Goal: Transaction & Acquisition: Purchase product/service

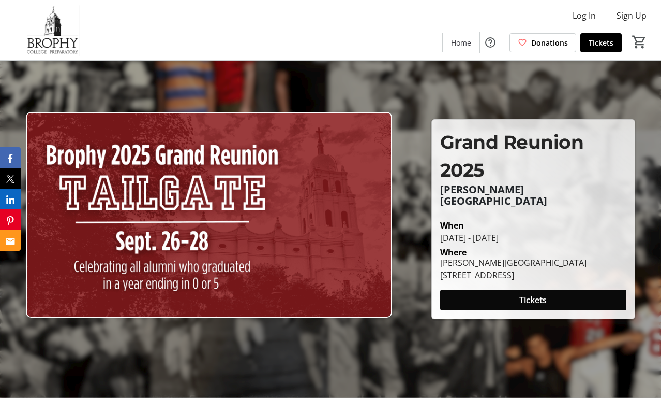
click at [543, 293] on span "Tickets" at bounding box center [533, 299] width 27 height 12
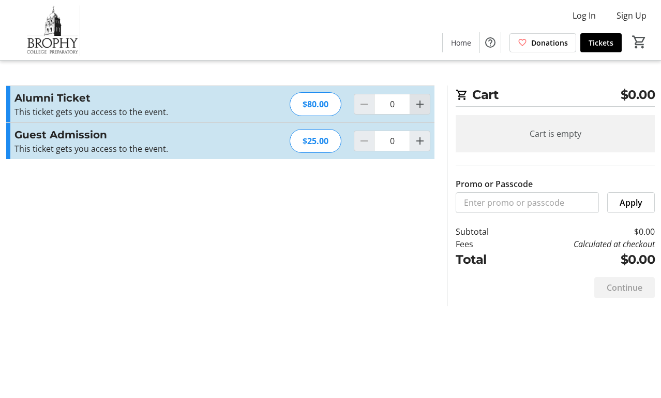
click at [419, 100] on mat-icon "Increment by one" at bounding box center [420, 104] width 12 height 12
type input "1"
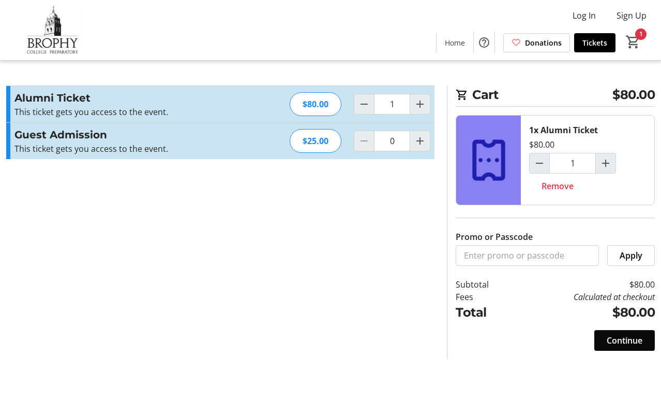
click at [622, 340] on span "Continue" at bounding box center [625, 340] width 36 height 12
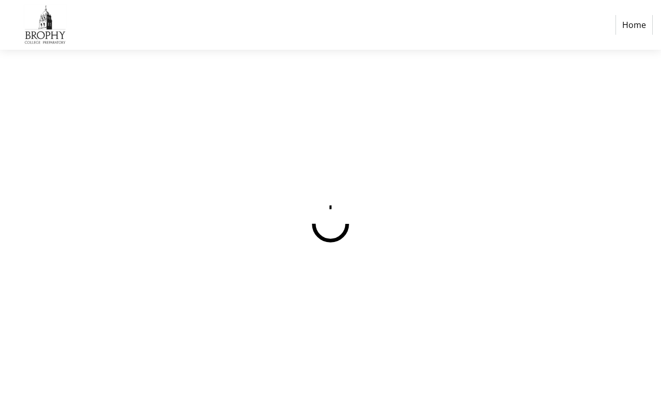
select select "US"
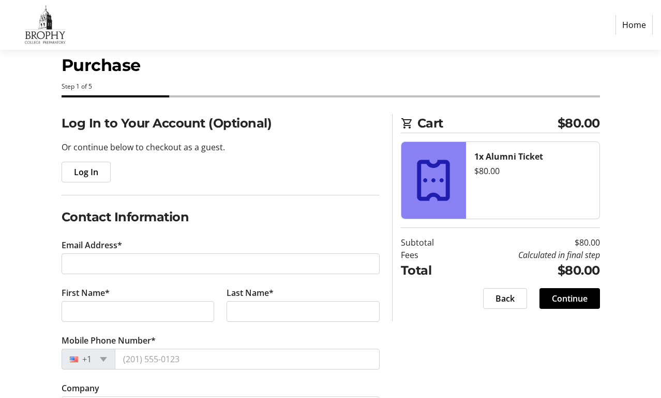
scroll to position [23, 0]
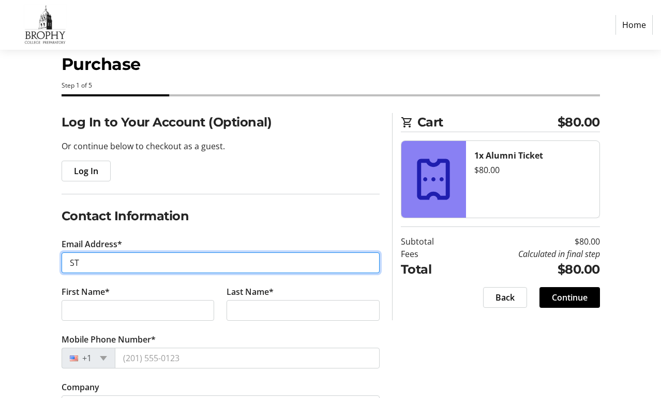
type input "S"
type input "[PERSON_NAME][EMAIL_ADDRESS][DOMAIN_NAME]"
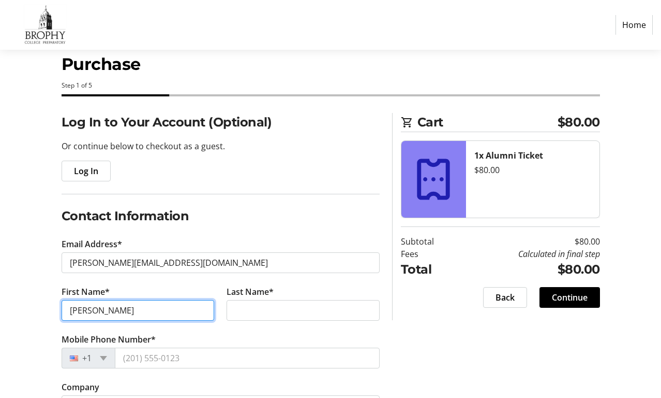
type input "[PERSON_NAME]"
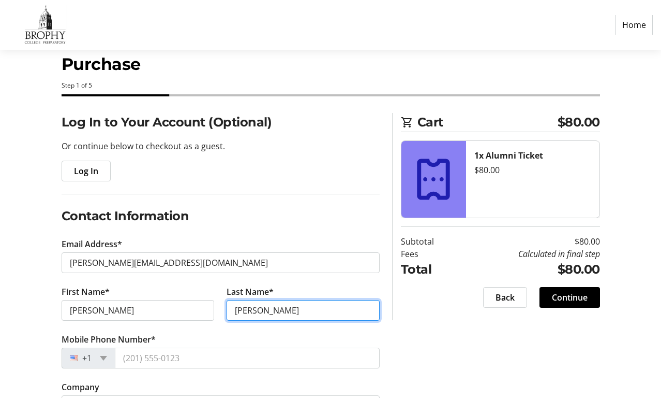
type input "[PERSON_NAME]"
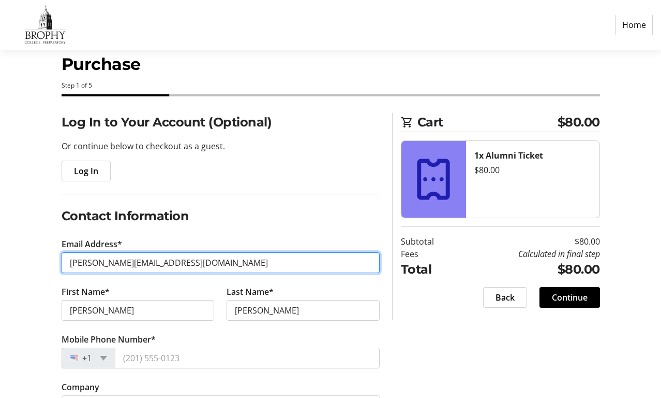
click at [199, 260] on input "[PERSON_NAME][EMAIL_ADDRESS][DOMAIN_NAME]" at bounding box center [221, 262] width 318 height 21
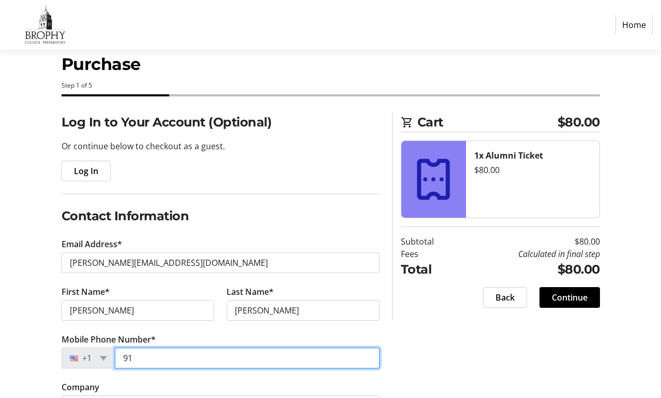
type input "(917)"
type input "[PHONE_NUMBER]"
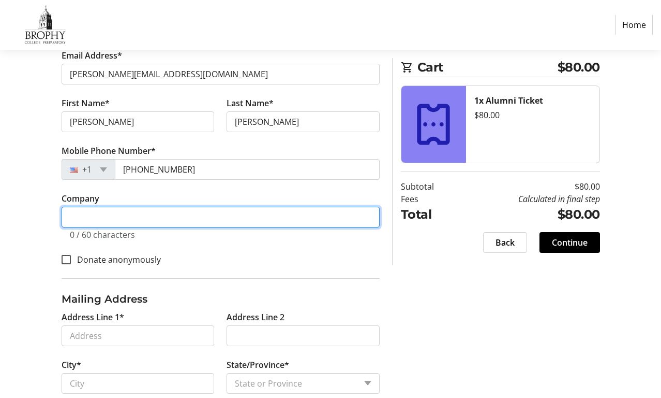
scroll to position [212, 0]
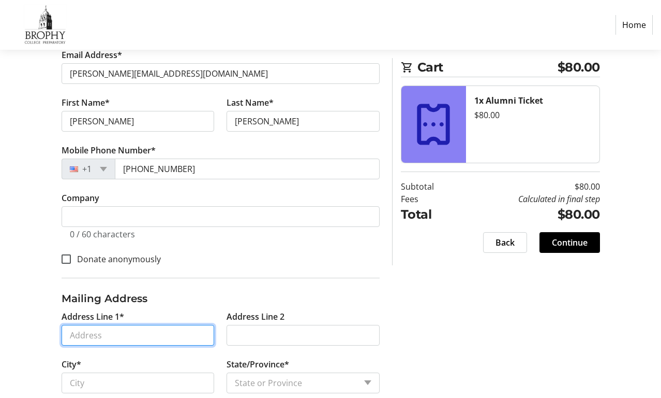
click at [99, 336] on input "Address Line 1*" at bounding box center [138, 335] width 153 height 21
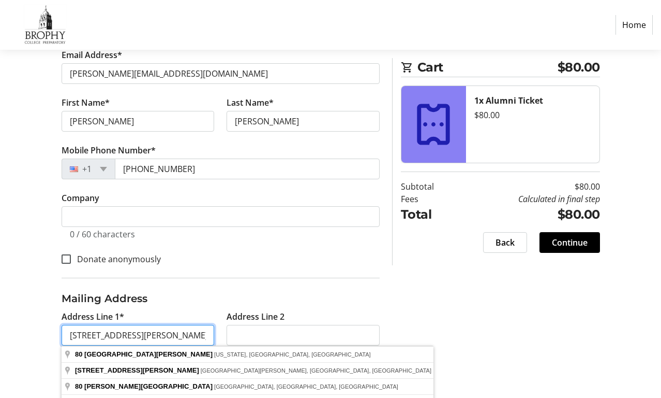
type input "[STREET_ADDRESS][PERSON_NAME]"
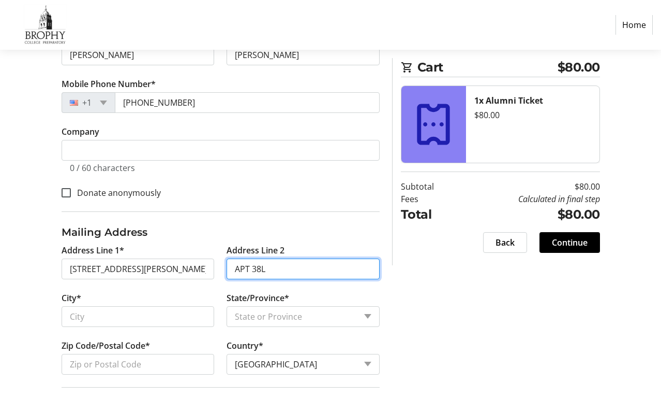
scroll to position [288, 0]
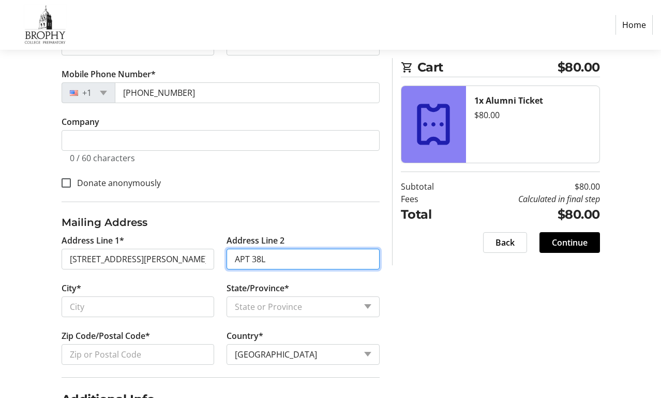
type input "APT 38L"
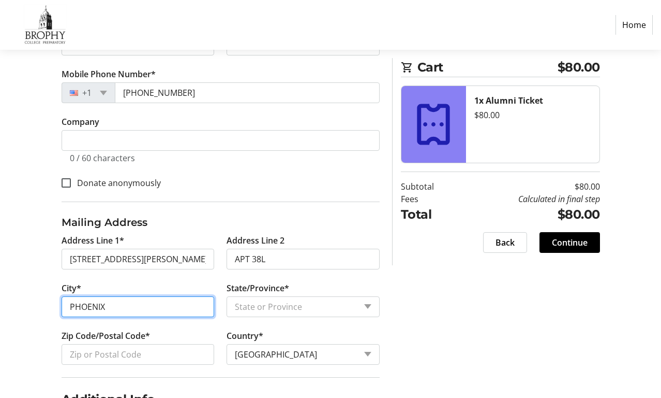
type input "PHOENIX"
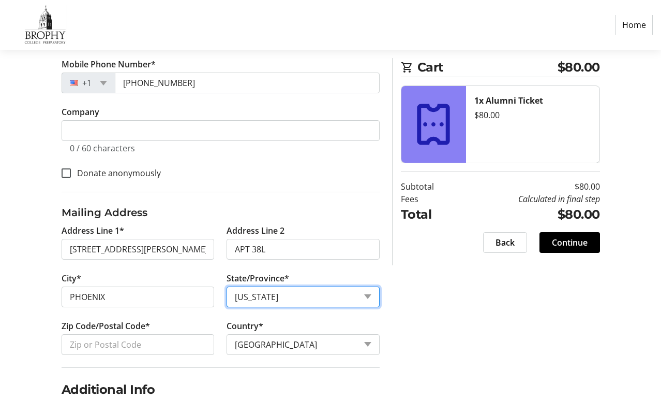
scroll to position [300, 0]
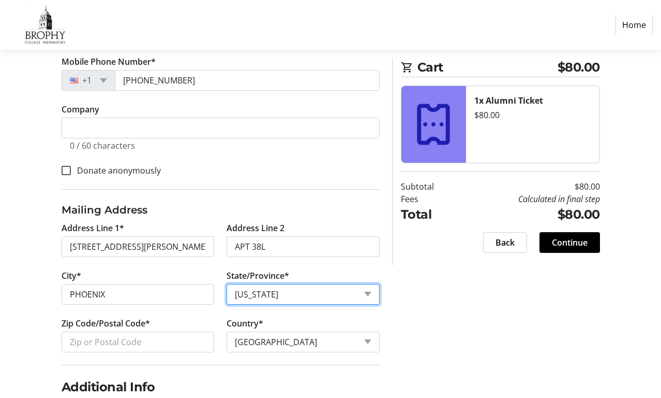
select select "AZ"
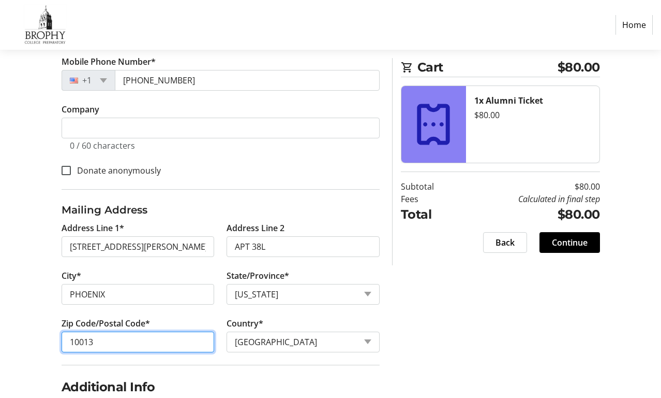
type input "10013"
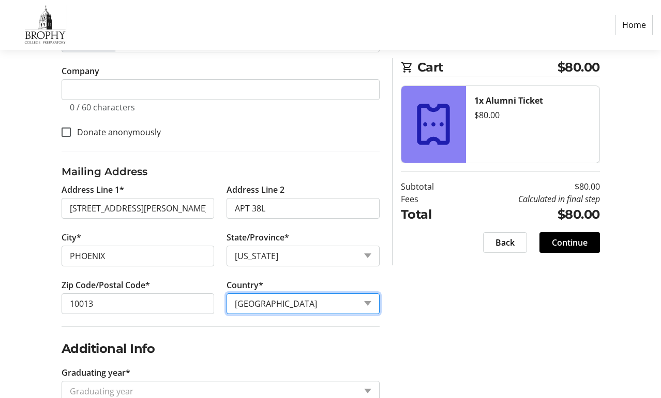
scroll to position [361, 0]
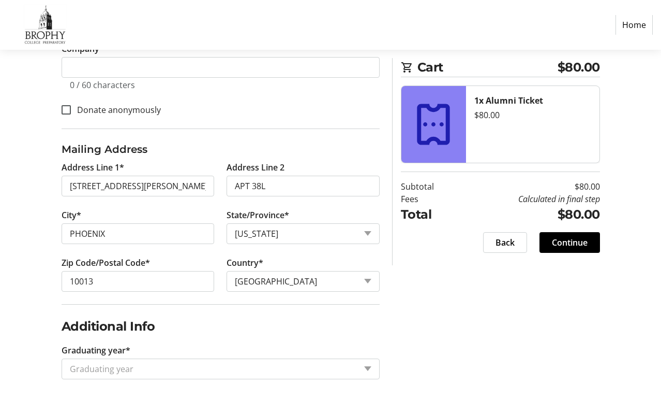
click at [367, 365] on div "Graduating year" at bounding box center [221, 368] width 318 height 21
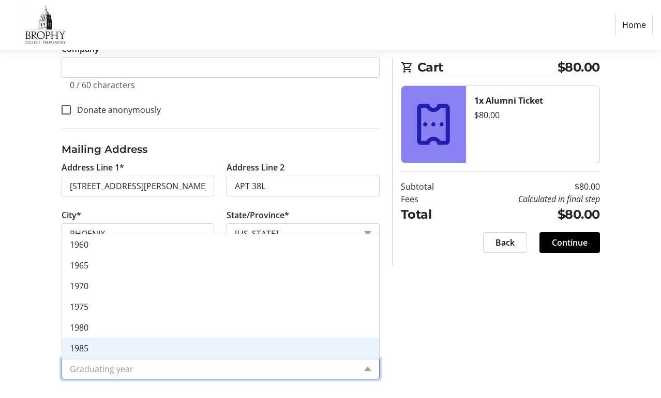
click at [86, 347] on span "1985" at bounding box center [79, 347] width 19 height 11
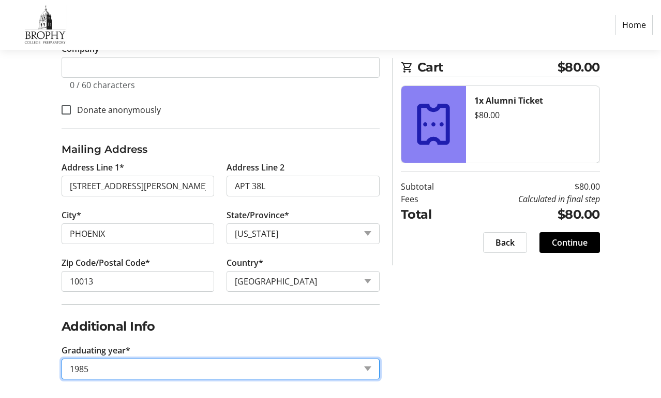
click at [226, 337] on fieldset "Additional Info Graduating year* Graduating year × 1985" at bounding box center [221, 347] width 318 height 87
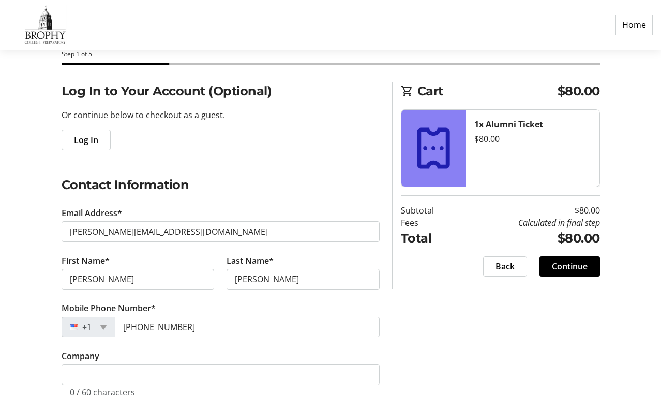
scroll to position [55, 0]
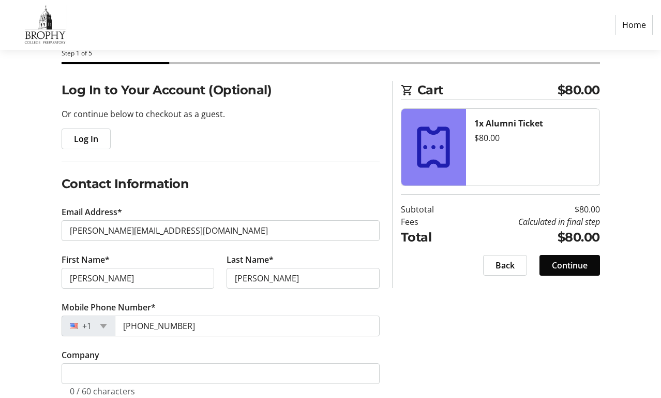
click at [568, 264] on span "Continue" at bounding box center [570, 265] width 36 height 12
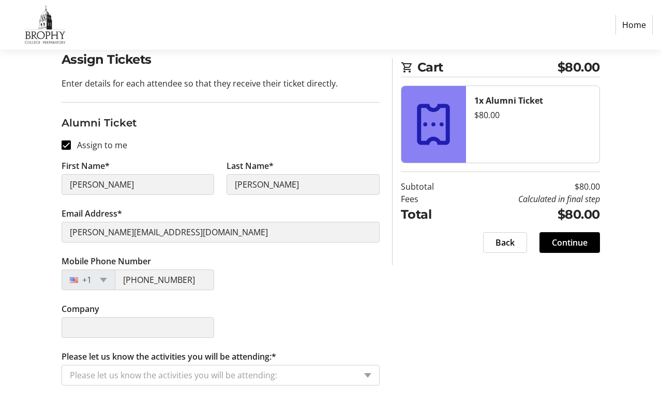
scroll to position [85, 0]
click at [368, 375] on span at bounding box center [367, 375] width 7 height 5
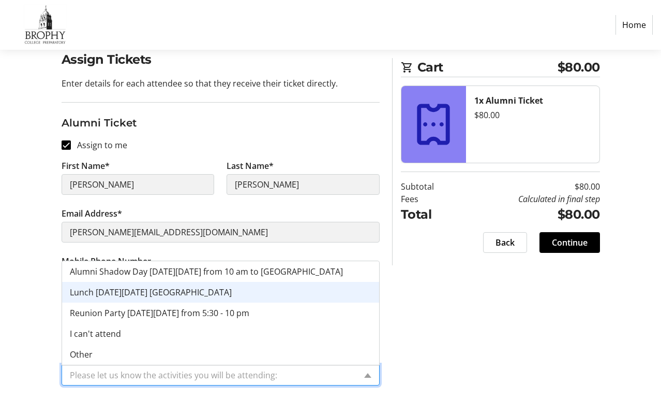
click at [210, 289] on div "Lunch [DATE][DATE] [GEOGRAPHIC_DATA]" at bounding box center [220, 292] width 317 height 21
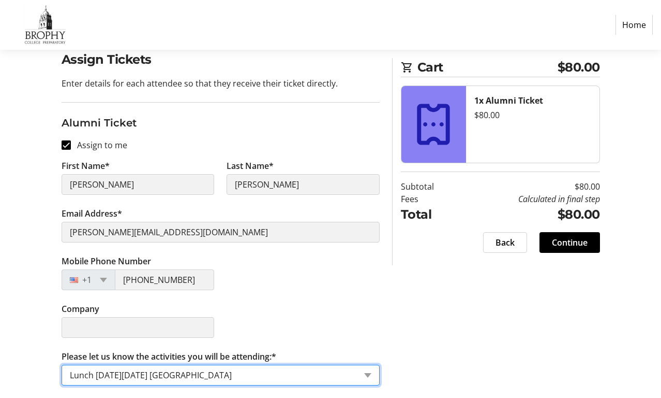
click at [365, 372] on div "Please let us know the activities you will be attending: × Lunch [DATE][DATE] […" at bounding box center [221, 374] width 318 height 21
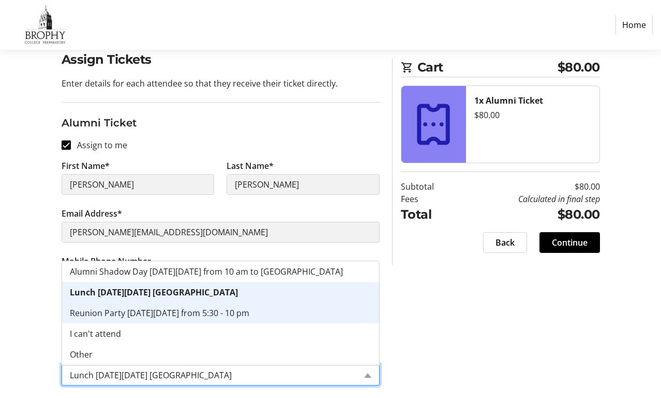
click at [139, 306] on div "Reunion Party [DATE][DATE] from 5:30 - 10 pm" at bounding box center [220, 312] width 317 height 21
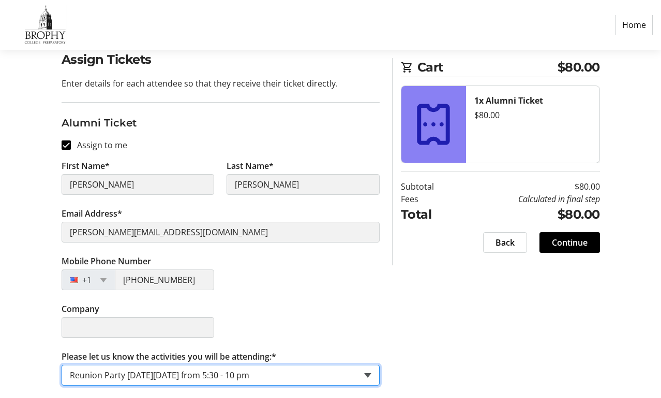
click at [368, 374] on span at bounding box center [367, 375] width 7 height 5
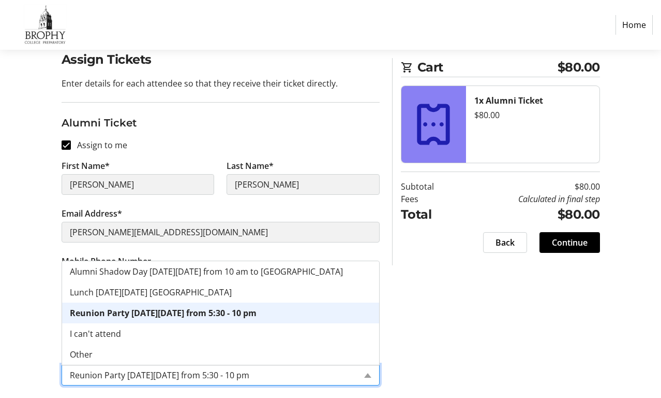
scroll to position [75, 0]
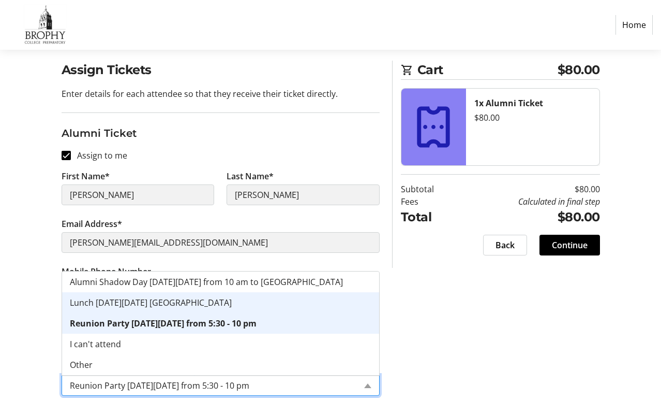
click at [296, 312] on div "Lunch [DATE][DATE] [GEOGRAPHIC_DATA]" at bounding box center [220, 302] width 317 height 21
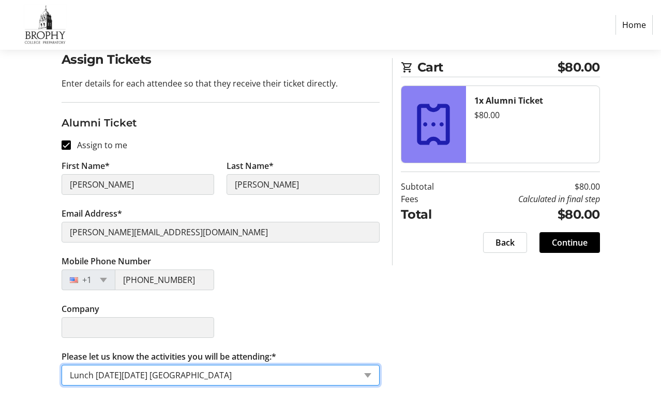
scroll to position [85, 0]
click at [370, 373] on span at bounding box center [367, 375] width 7 height 5
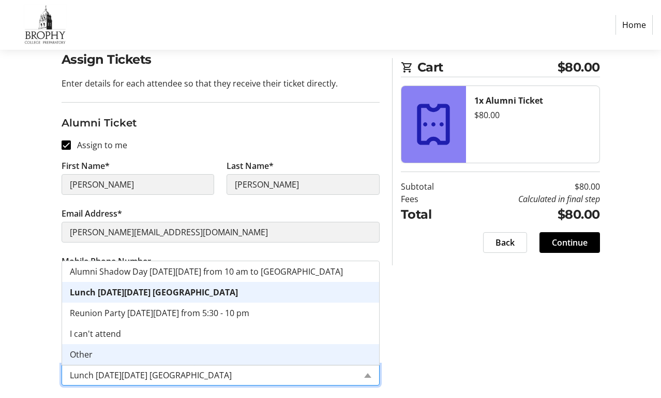
click at [90, 349] on span "Other" at bounding box center [81, 353] width 23 height 11
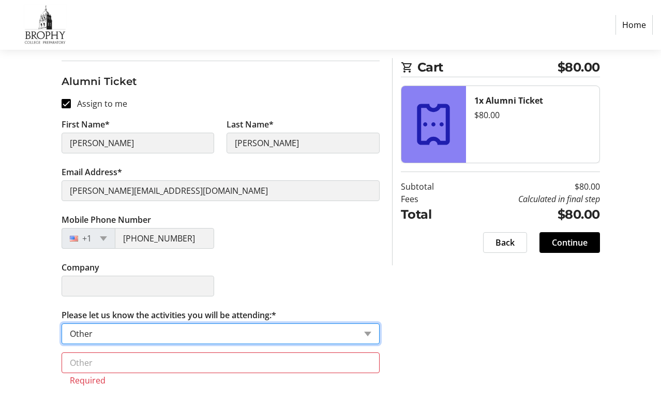
scroll to position [127, 0]
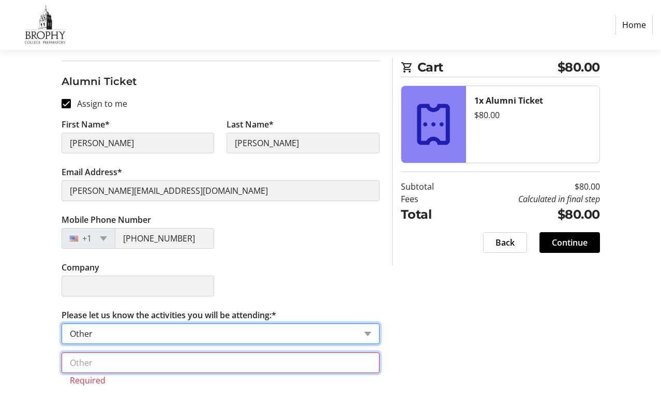
click at [78, 370] on input "text" at bounding box center [221, 362] width 318 height 21
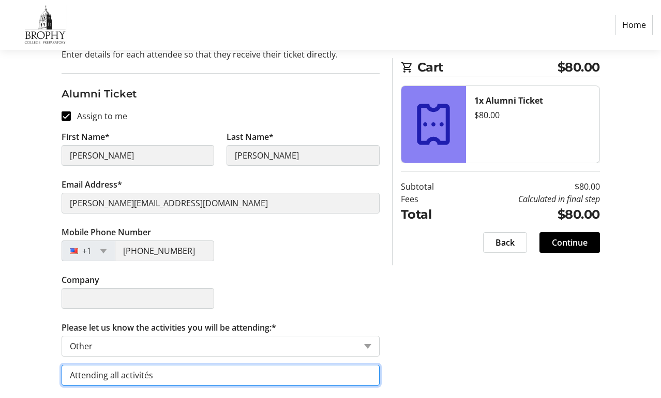
scroll to position [114, 0]
type input "Attending all activites"
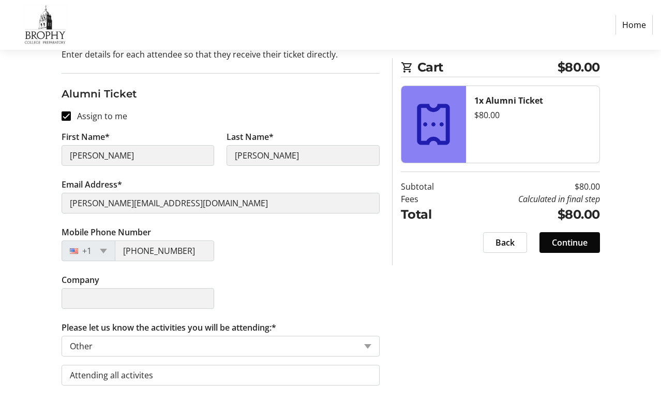
click at [568, 242] on span "Continue" at bounding box center [570, 242] width 36 height 12
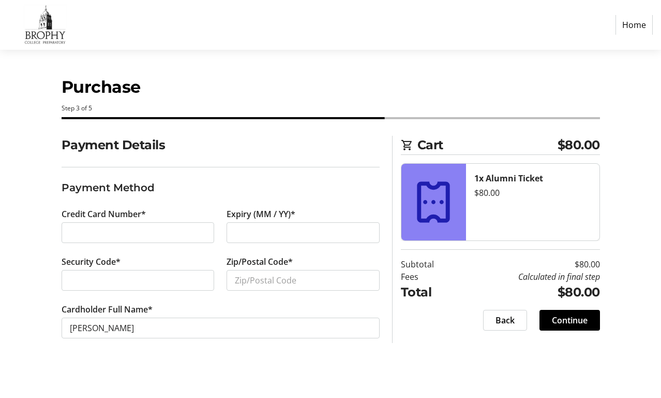
click at [240, 222] on div at bounding box center [303, 232] width 153 height 21
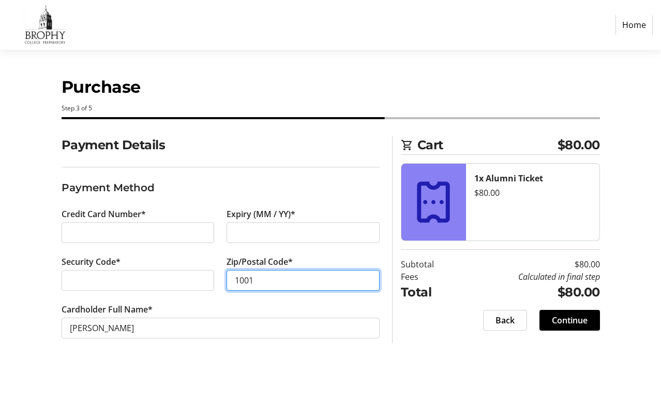
type input "10013"
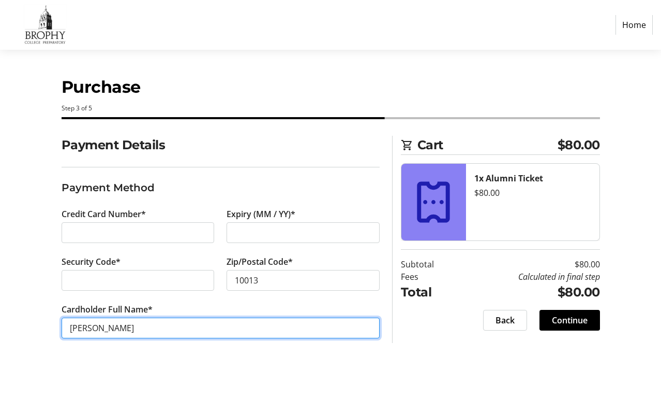
click at [147, 329] on input "[PERSON_NAME]" at bounding box center [221, 327] width 318 height 21
click at [181, 322] on input "[PERSON_NAME]" at bounding box center [221, 327] width 318 height 21
type input "[PERSON_NAME]"
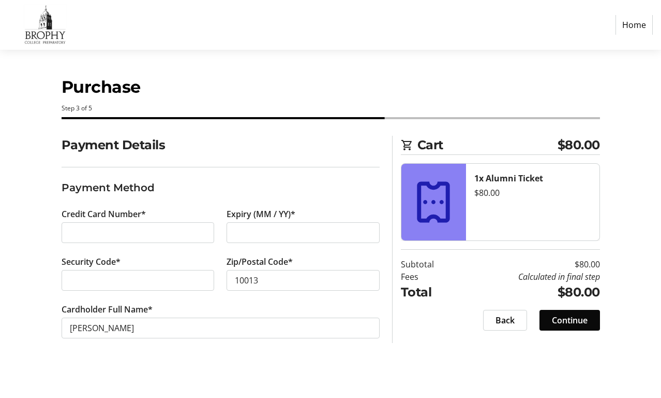
click at [568, 324] on span "Continue" at bounding box center [570, 320] width 36 height 12
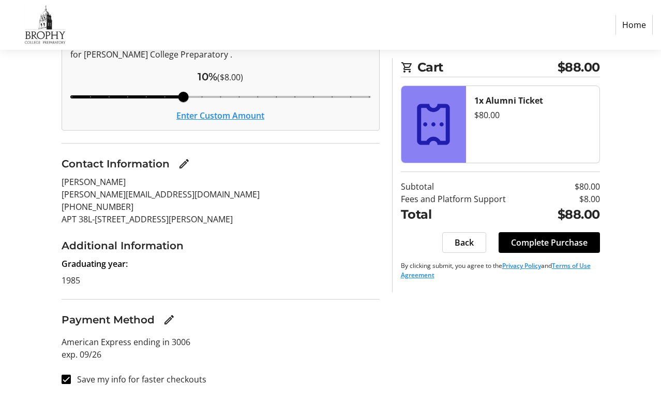
scroll to position [153, 0]
click at [66, 378] on input "Save my info for faster checkouts" at bounding box center [66, 378] width 9 height 9
checkbox input "false"
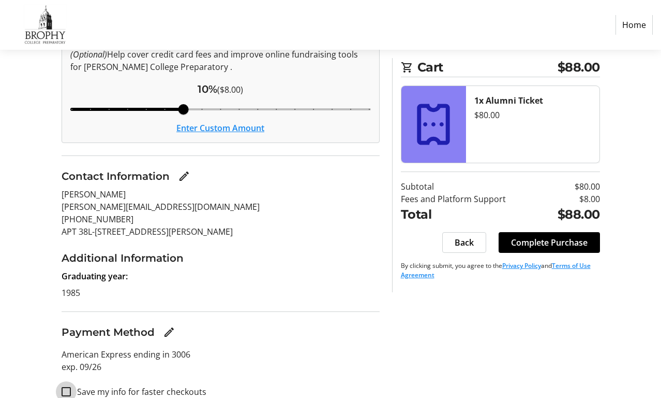
scroll to position [138, 0]
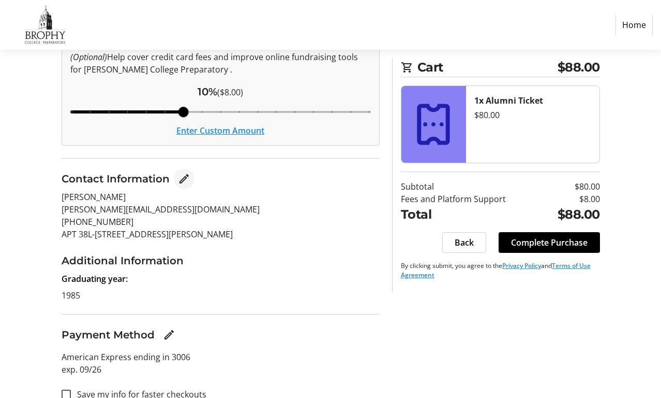
click at [180, 181] on mat-icon "Edit Contact Information" at bounding box center [184, 178] width 12 height 12
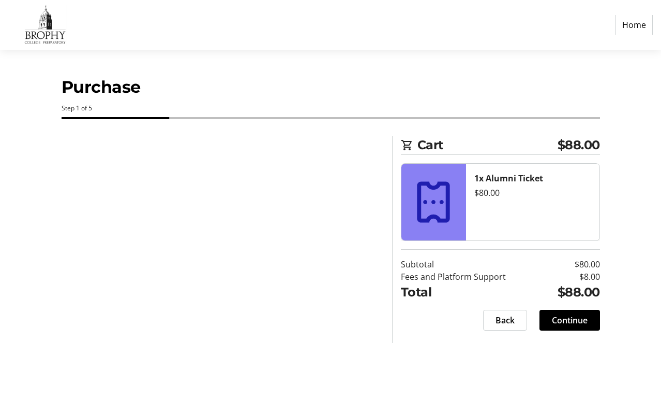
select select "AZ"
select select "US"
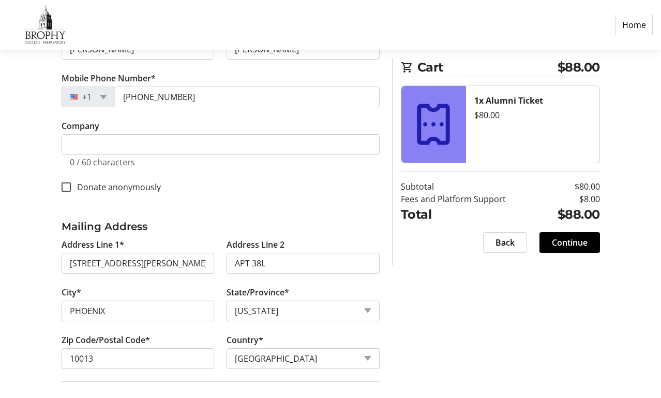
scroll to position [287, 0]
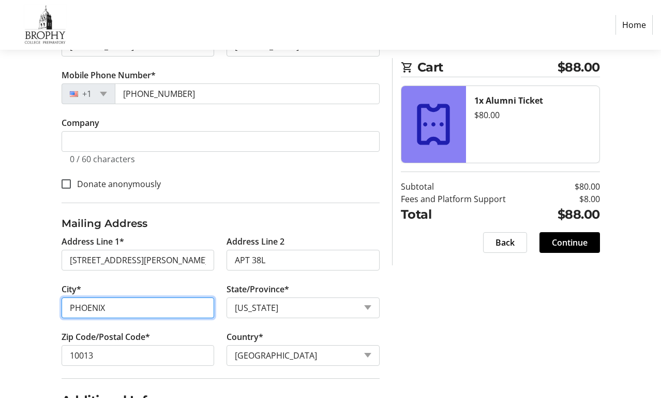
drag, startPoint x: 124, startPoint y: 307, endPoint x: 43, endPoint y: 307, distance: 80.7
type input "[US_STATE]"
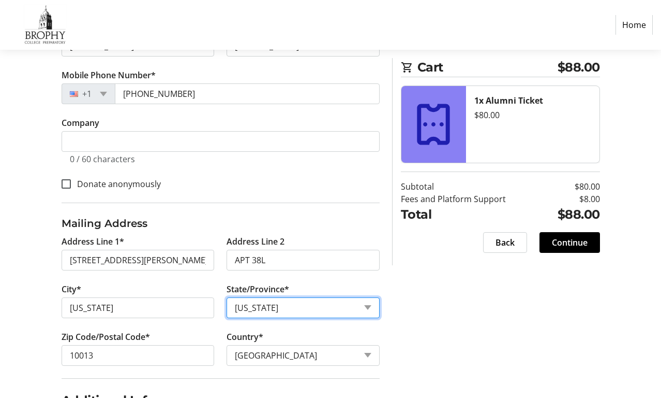
select select "NY"
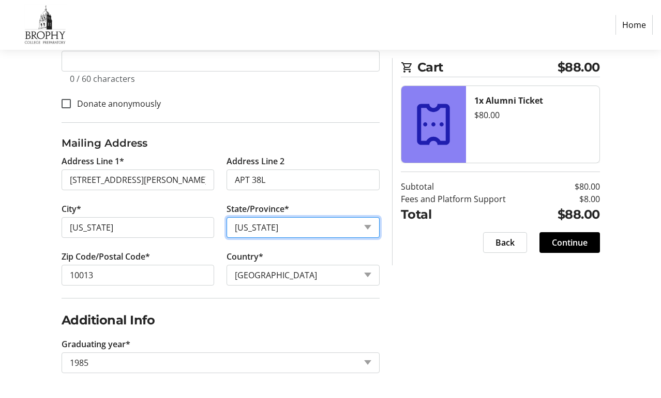
scroll to position [367, 0]
click at [429, 308] on div "Log In to Your Account (Optional) Or continue below to checkout as a guest. Log…" at bounding box center [330, 83] width 661 height 629
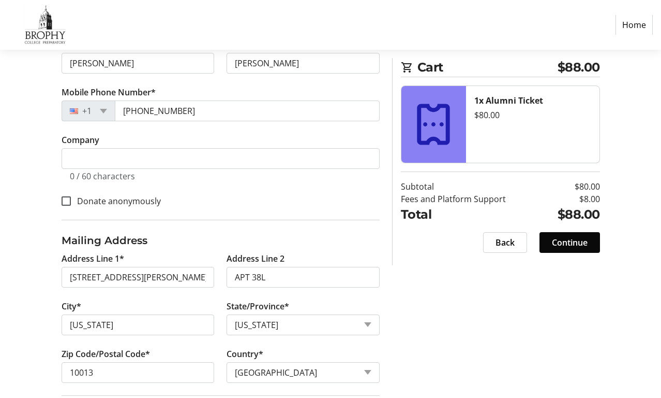
scroll to position [258, 0]
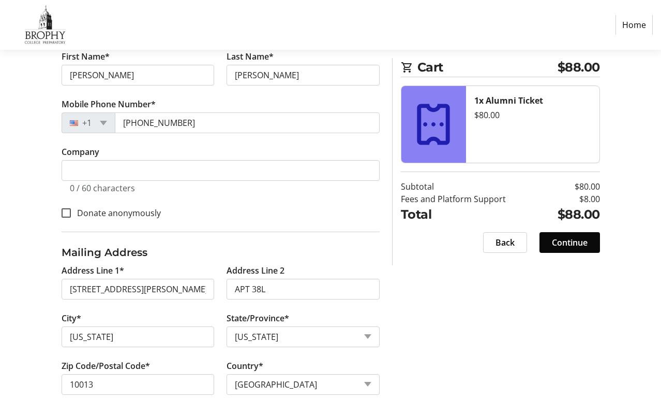
click at [575, 240] on span "Continue" at bounding box center [570, 242] width 36 height 12
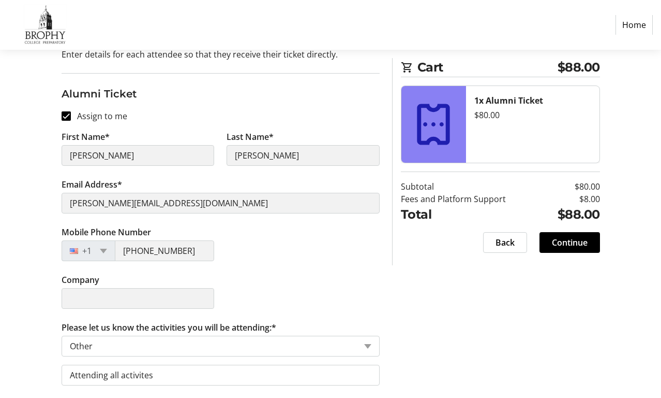
scroll to position [114, 0]
click at [568, 239] on span "Continue" at bounding box center [570, 242] width 36 height 12
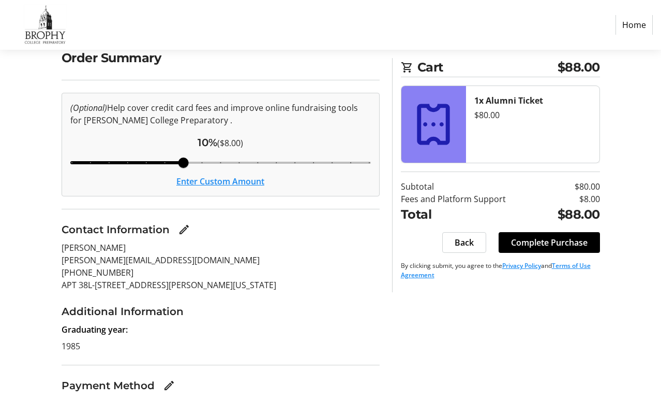
scroll to position [91, 0]
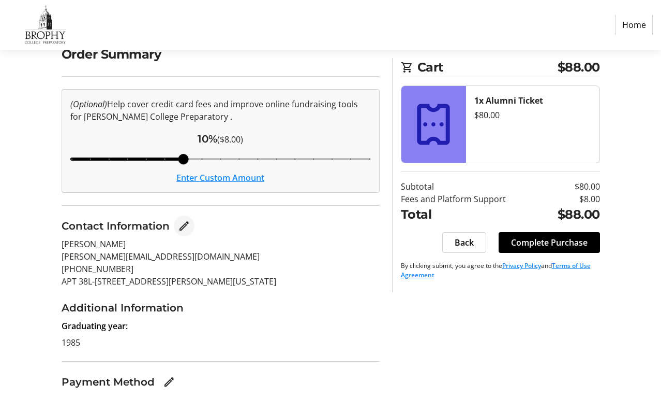
click at [187, 225] on mat-icon "Edit Contact Information" at bounding box center [184, 225] width 12 height 12
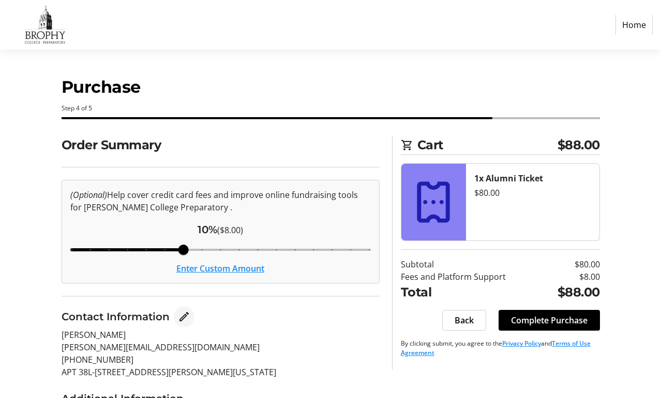
select select "NY"
select select "US"
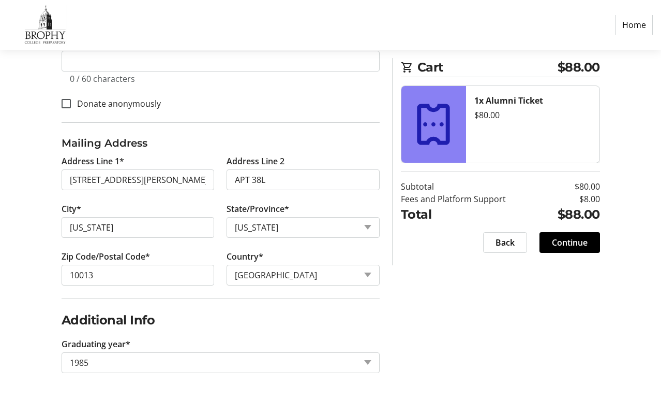
scroll to position [367, 0]
type input "[STREET_ADDRESS][PERSON_NAME]"
type input "[US_STATE]"
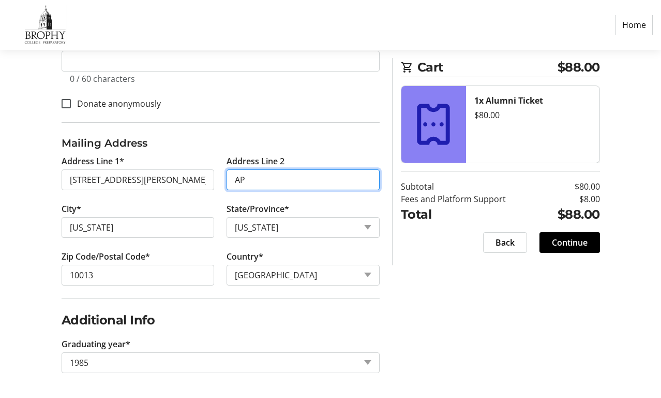
type input "A"
type input "Apt. 38L"
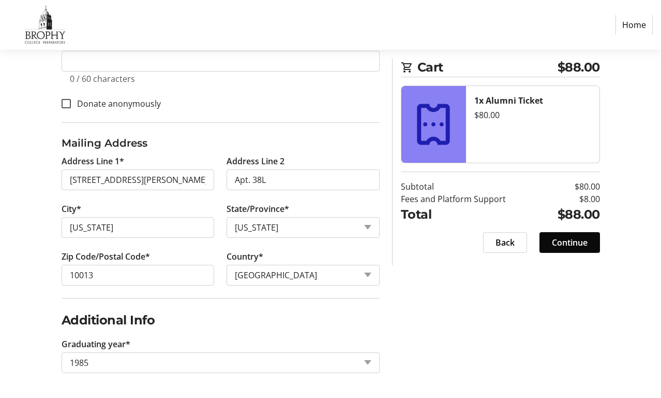
click at [569, 241] on span "Continue" at bounding box center [570, 242] width 36 height 12
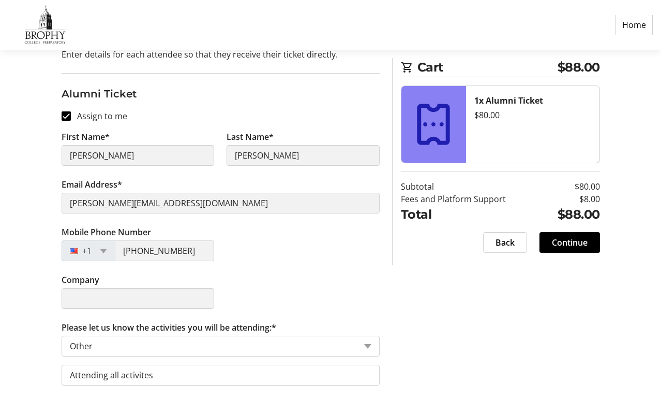
scroll to position [114, 0]
click at [571, 247] on span "Continue" at bounding box center [570, 242] width 36 height 12
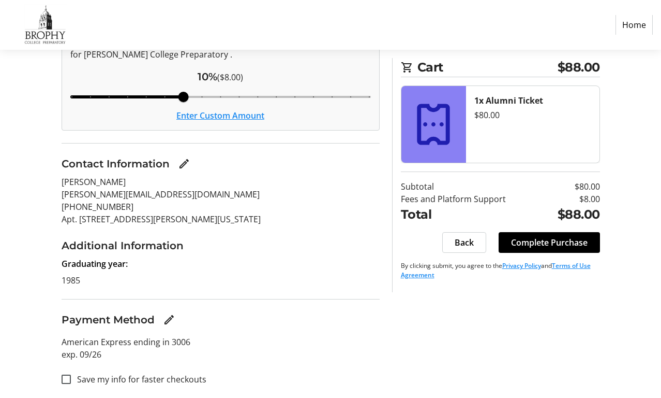
scroll to position [153, 0]
click at [549, 243] on span "Complete Purchase" at bounding box center [549, 242] width 77 height 12
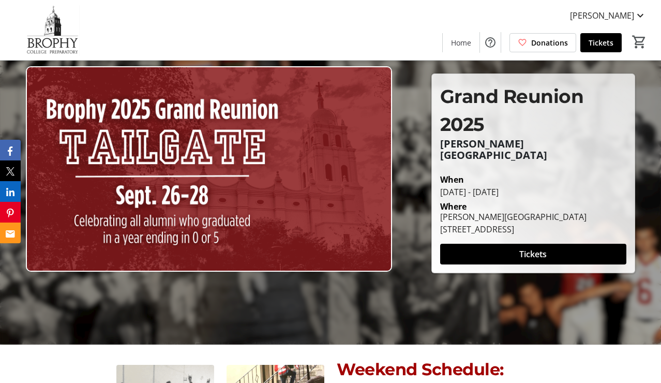
scroll to position [41, 0]
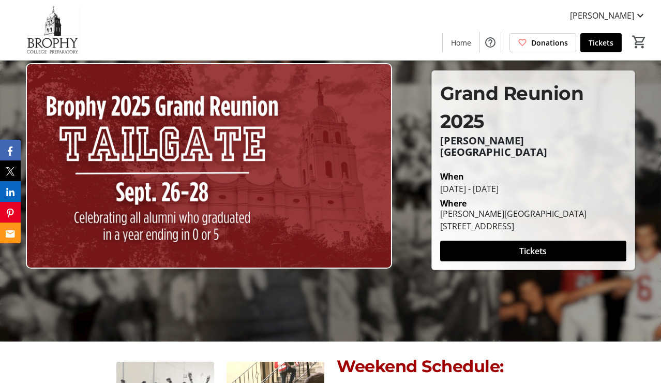
click at [174, 160] on img at bounding box center [209, 166] width 366 height 206
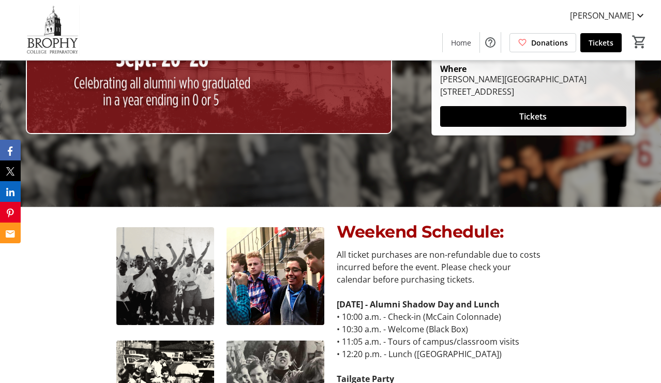
scroll to position [31, 0]
